Goal: Browse casually: Explore the website without a specific task or goal

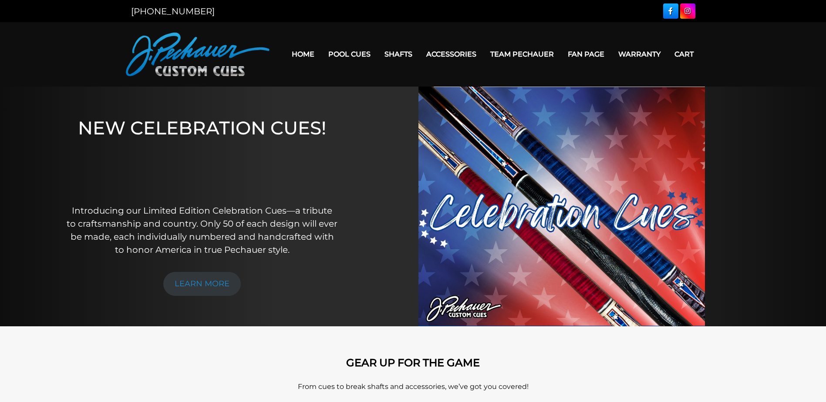
click at [305, 54] on link "Home" at bounding box center [303, 54] width 37 height 22
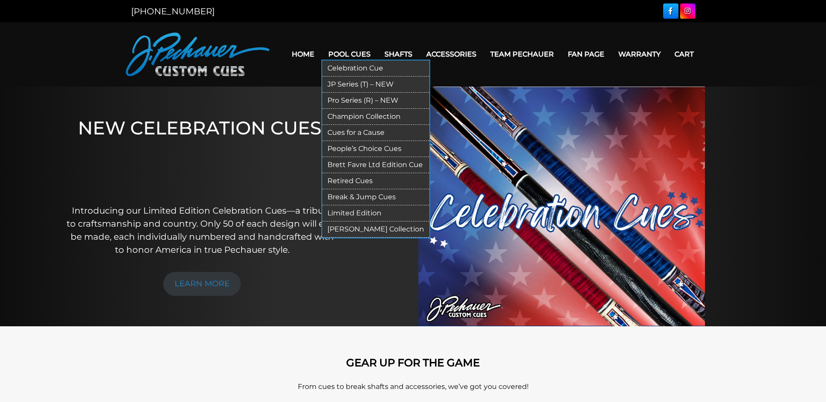
click at [350, 64] on link "Celebration Cue" at bounding box center [375, 69] width 107 height 16
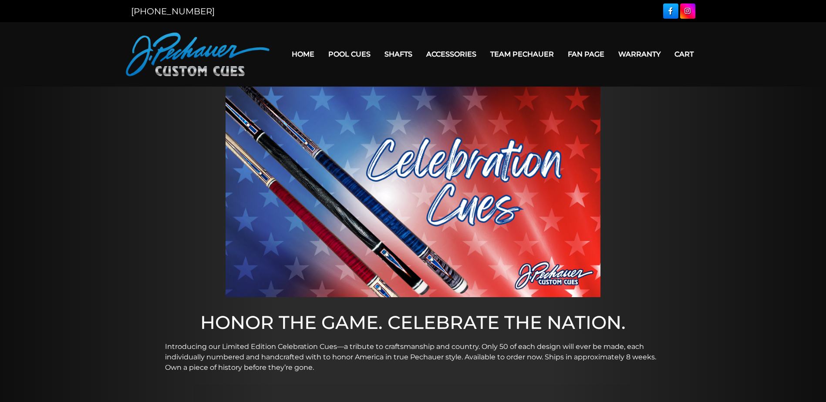
click at [350, 64] on link "Celebration Cue" at bounding box center [375, 66] width 107 height 12
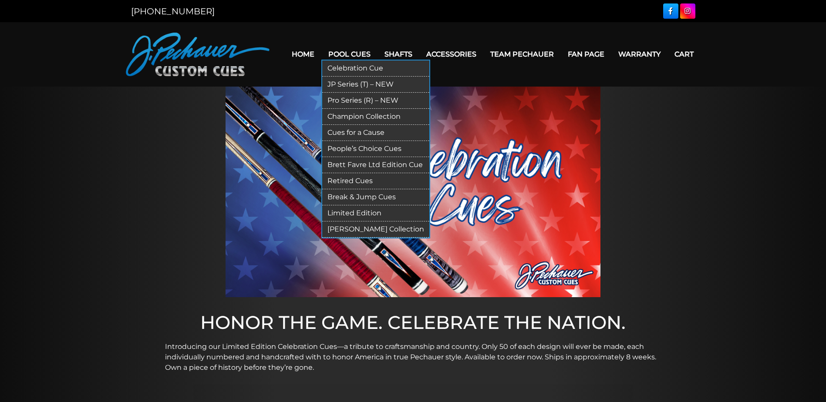
click at [358, 81] on link "JP Series (T) – NEW" at bounding box center [375, 85] width 107 height 16
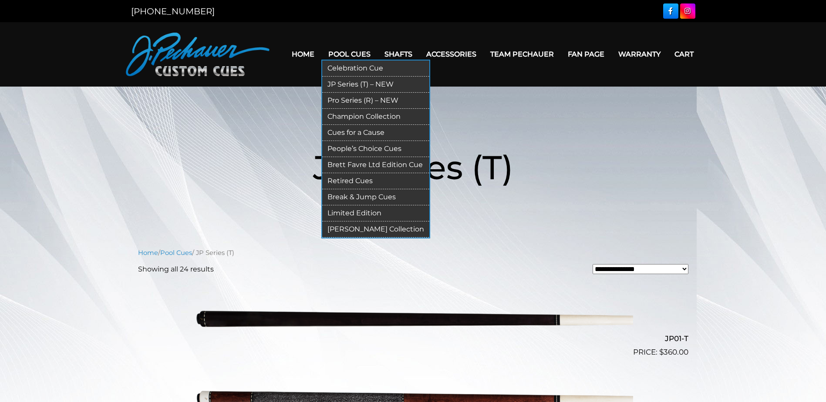
click at [355, 99] on link "Pro Series (R) – NEW" at bounding box center [375, 101] width 107 height 16
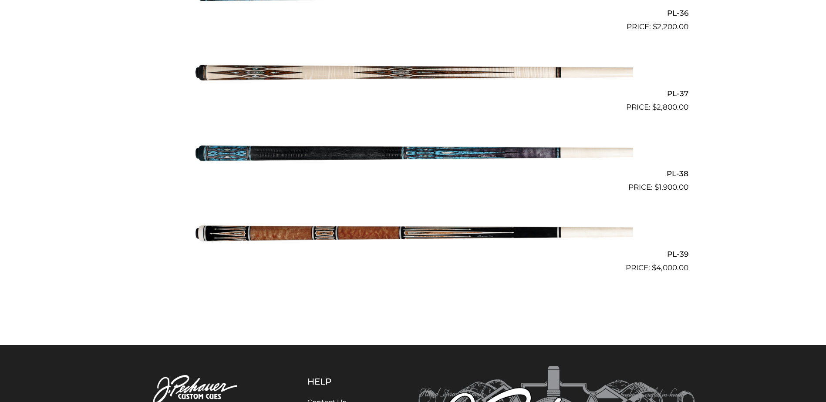
scroll to position [2413, 0]
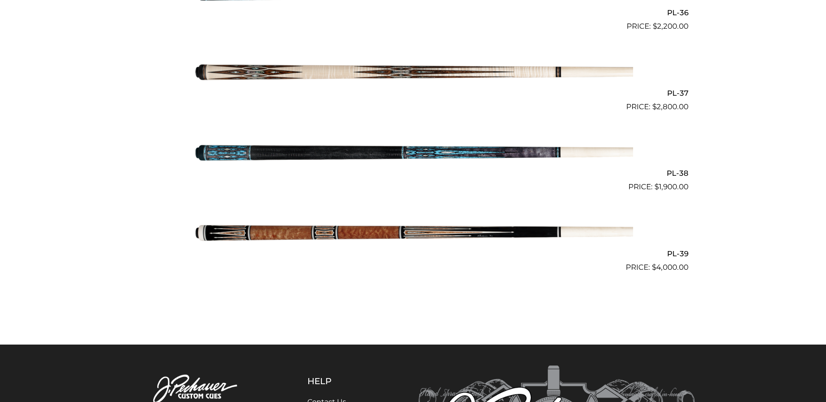
click at [346, 235] on img at bounding box center [413, 232] width 440 height 73
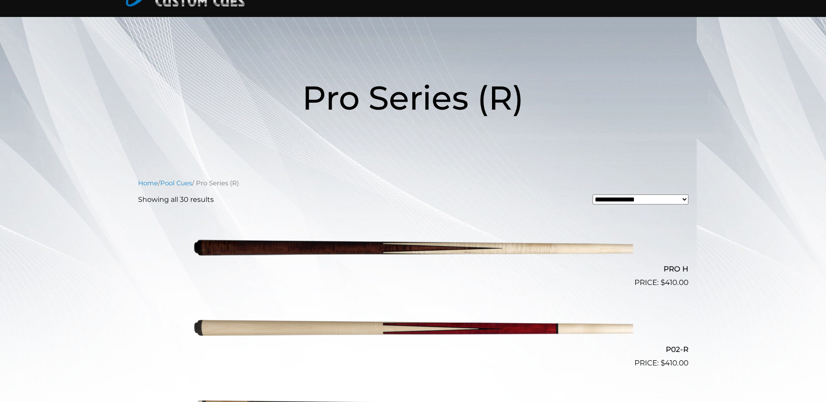
scroll to position [0, 0]
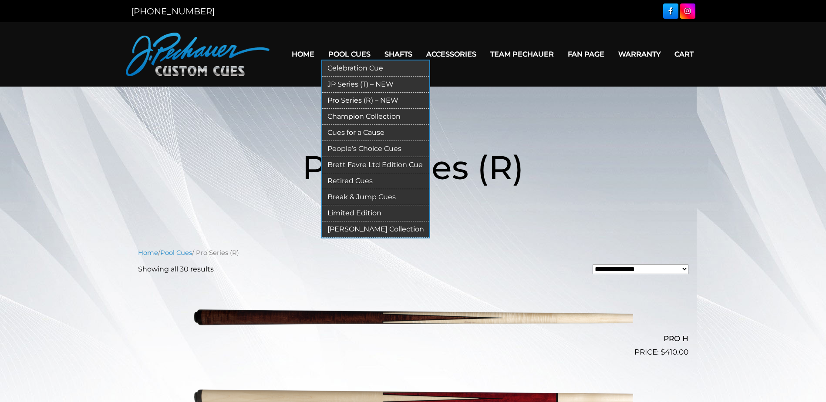
click at [354, 114] on link "Champion Collection" at bounding box center [375, 117] width 107 height 16
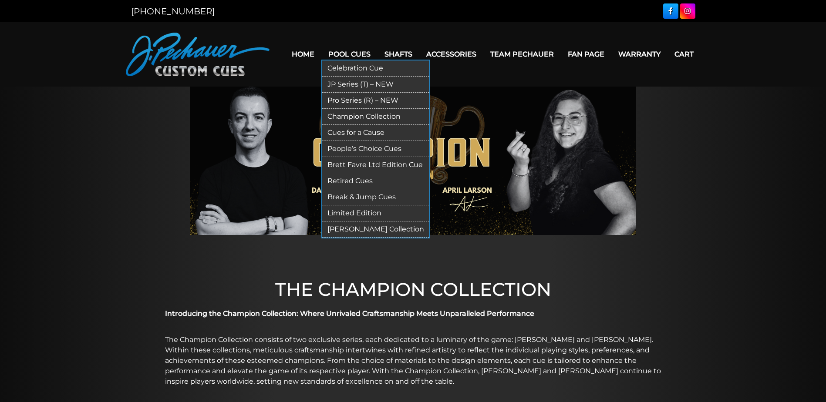
click at [369, 130] on link "Cues for a Cause" at bounding box center [375, 133] width 107 height 16
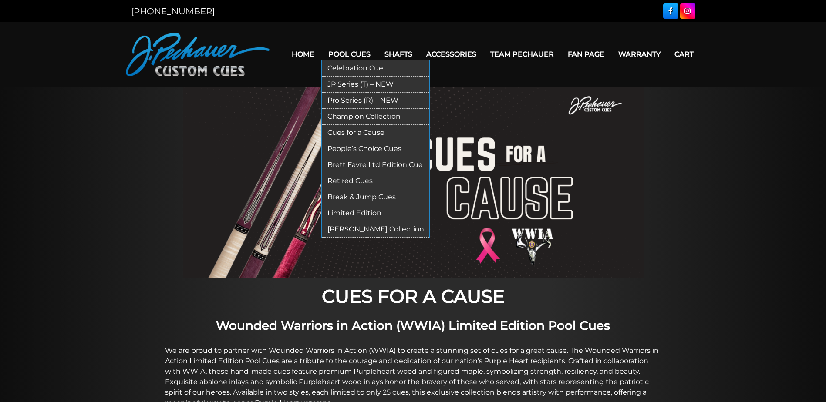
click at [362, 151] on link "People’s Choice Cues" at bounding box center [375, 149] width 107 height 16
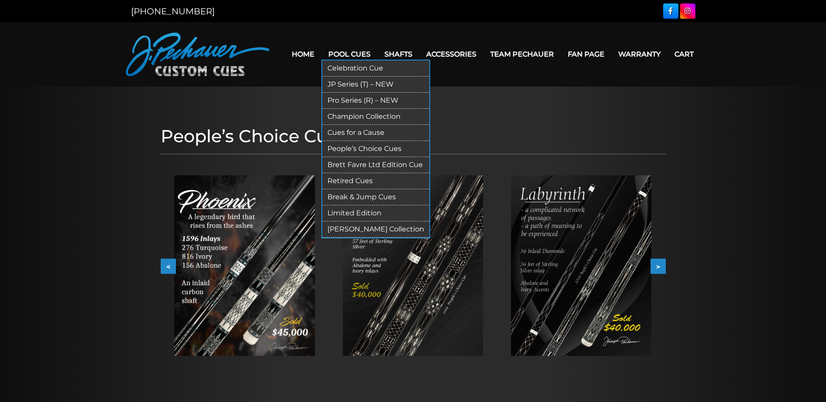
click at [362, 183] on link "Retired Cues" at bounding box center [375, 181] width 107 height 16
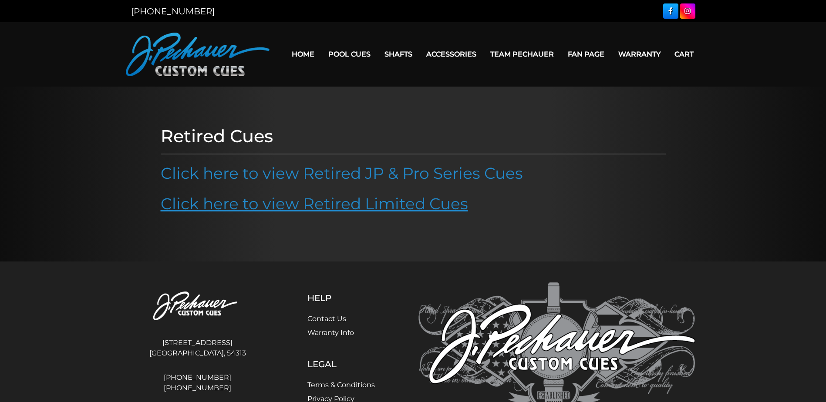
click at [367, 204] on link "Click here to view Retired Limited Cues" at bounding box center [314, 203] width 307 height 19
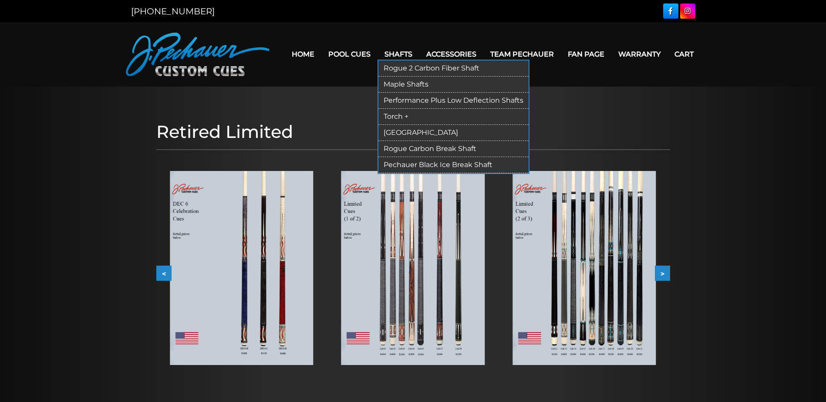
click at [396, 56] on link "Shafts" at bounding box center [398, 54] width 42 height 22
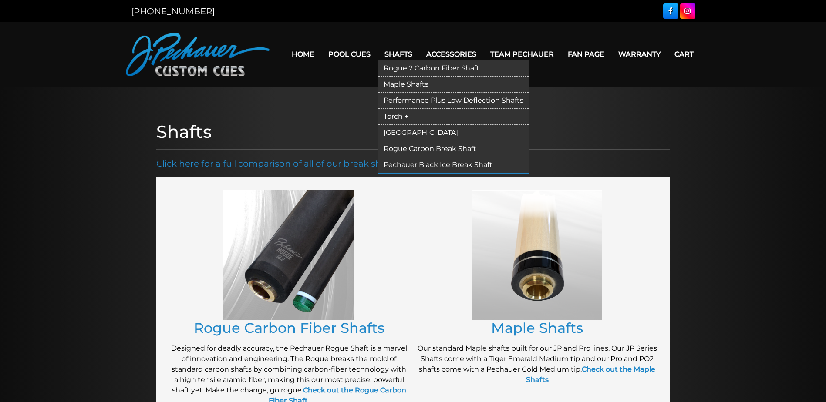
click at [395, 83] on link "Maple Shafts" at bounding box center [453, 85] width 150 height 16
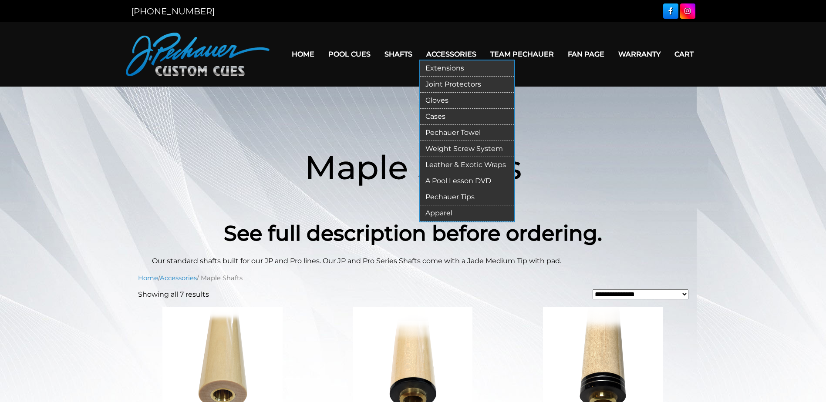
click at [460, 65] on link "Extensions" at bounding box center [467, 69] width 94 height 16
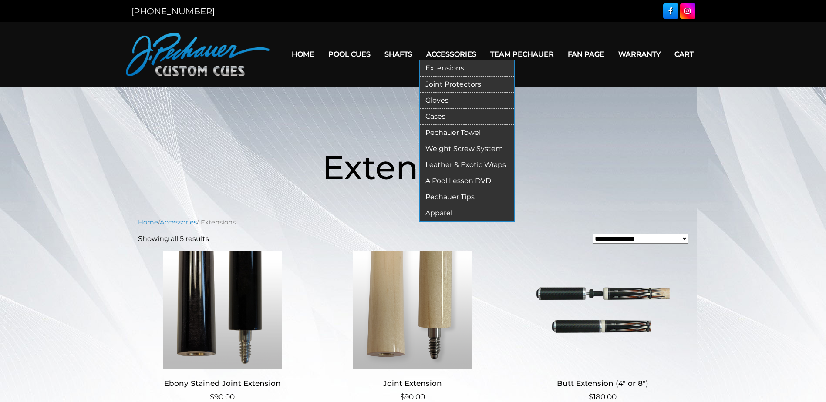
click at [448, 82] on link "Joint Protectors" at bounding box center [467, 85] width 94 height 16
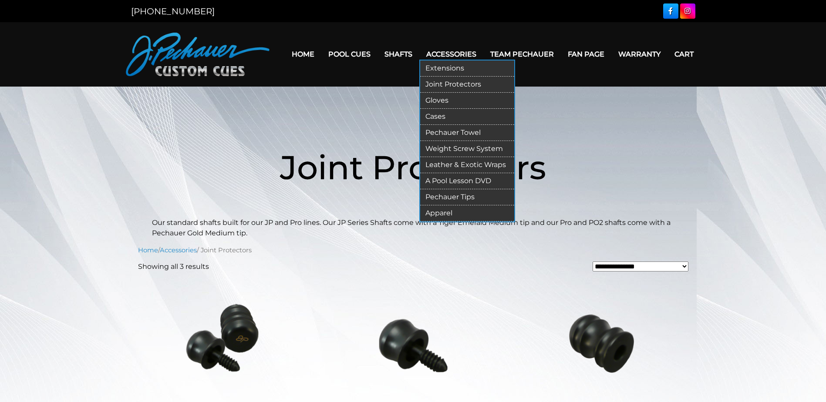
click at [444, 103] on link "Gloves" at bounding box center [467, 101] width 94 height 16
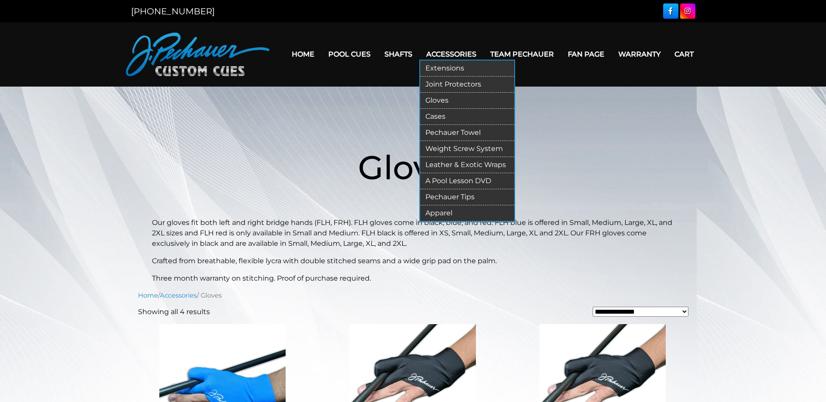
click at [440, 131] on link "Pechauer Towel" at bounding box center [467, 133] width 94 height 16
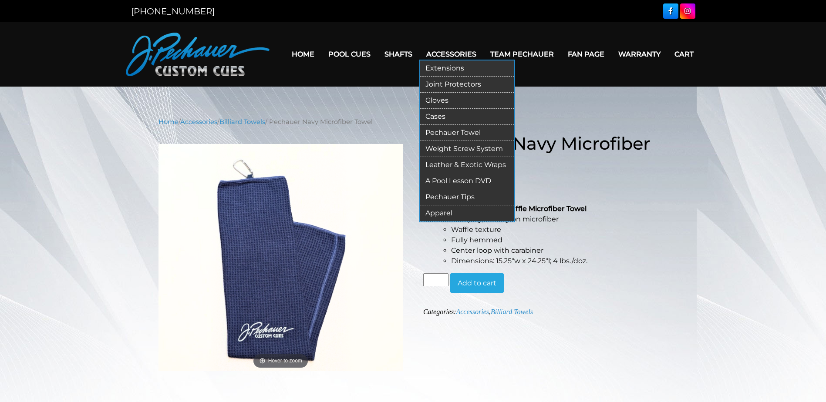
click at [446, 151] on link "Weight Screw System" at bounding box center [467, 149] width 94 height 16
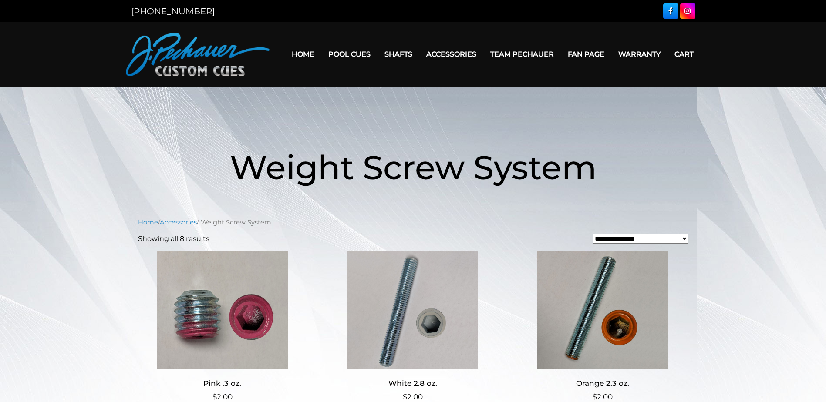
click at [582, 52] on link "Fan Page" at bounding box center [586, 54] width 50 height 22
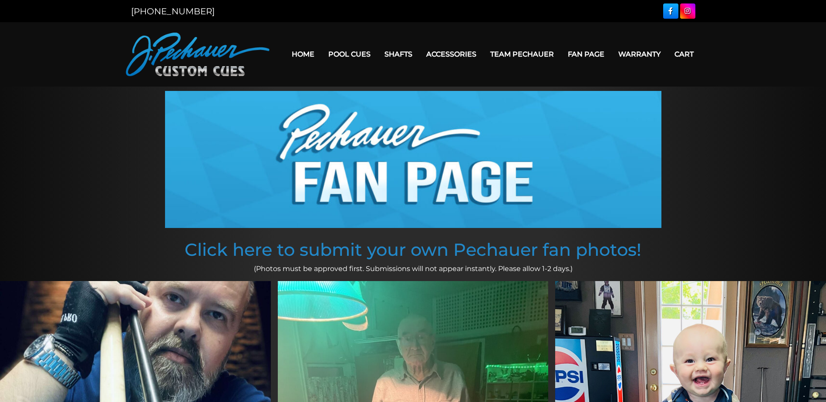
click at [642, 54] on link "Warranty" at bounding box center [639, 54] width 56 height 22
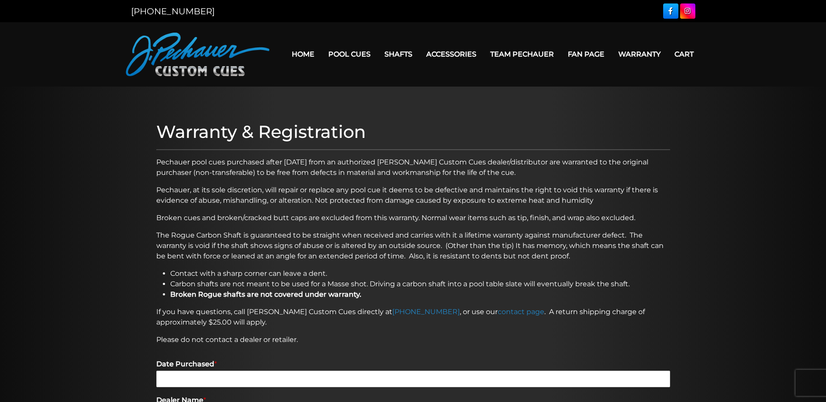
click at [685, 50] on link "Cart" at bounding box center [683, 54] width 33 height 22
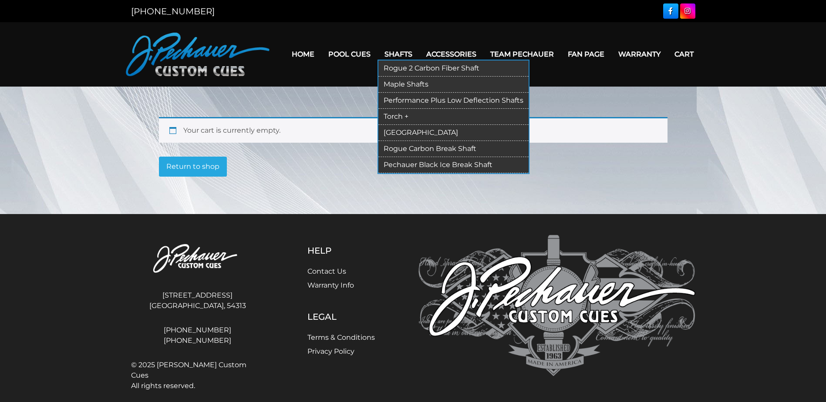
click at [399, 99] on link "Performance Plus Low Deflection Shafts" at bounding box center [453, 101] width 150 height 16
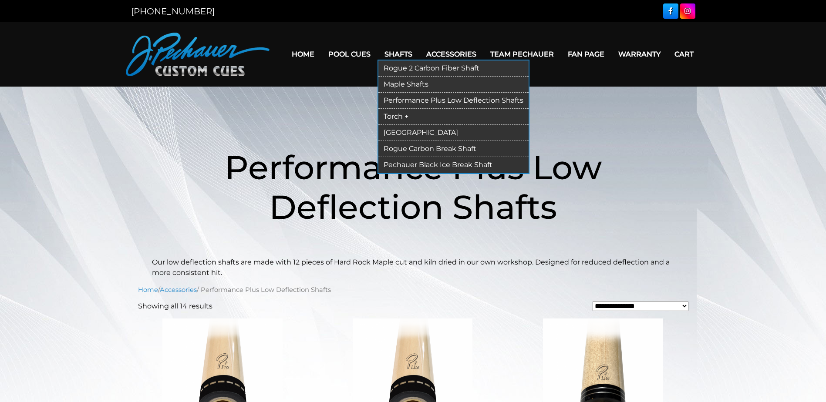
click at [389, 116] on link "Torch +" at bounding box center [453, 117] width 150 height 16
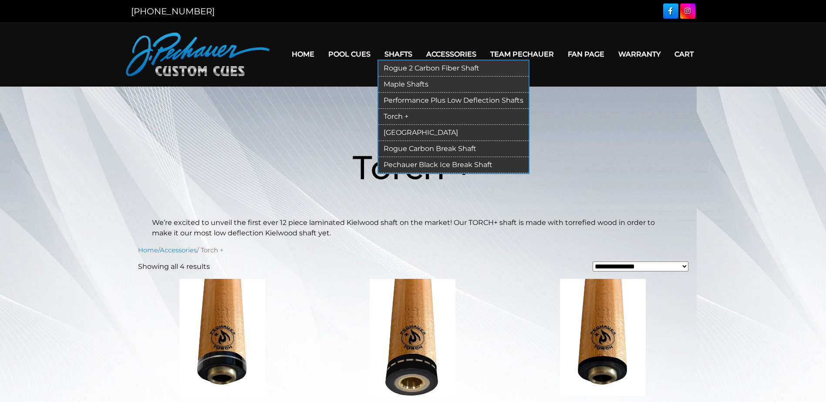
click at [399, 131] on link "[GEOGRAPHIC_DATA]" at bounding box center [453, 133] width 150 height 16
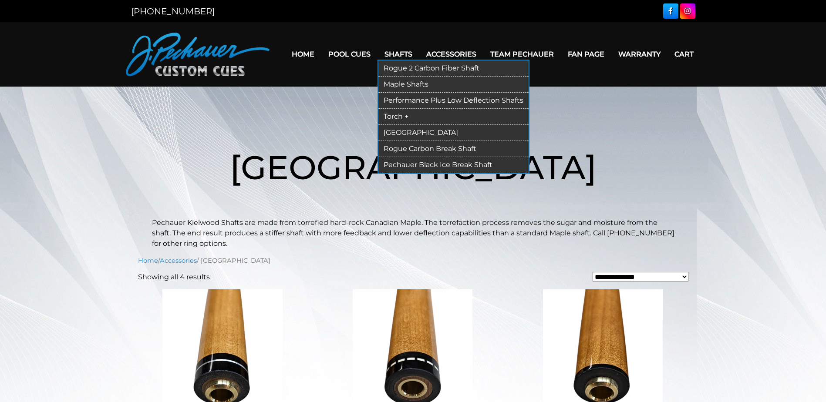
click at [415, 68] on link "Rogue 2 Carbon Fiber Shaft" at bounding box center [453, 69] width 150 height 16
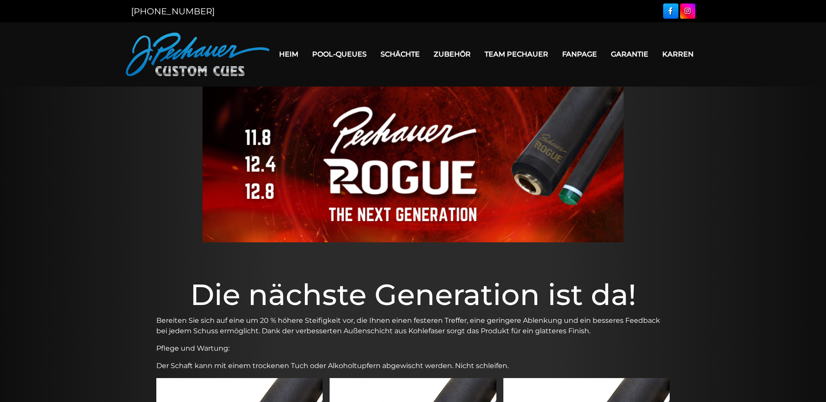
click at [297, 54] on link "Heim" at bounding box center [288, 54] width 33 height 22
